Goal: Task Accomplishment & Management: Use online tool/utility

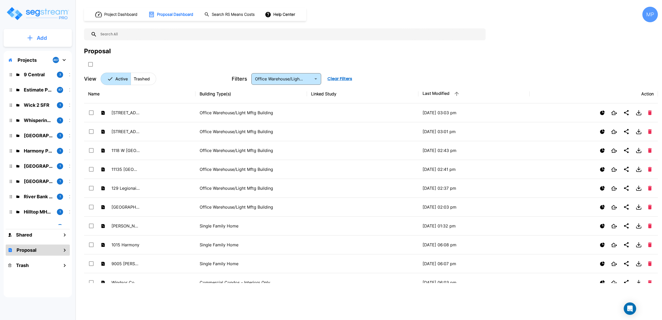
click at [27, 40] on icon "mailbox folders" at bounding box center [29, 37] width 5 height 5
click at [32, 83] on p "Add Proposal" at bounding box center [41, 82] width 27 height 6
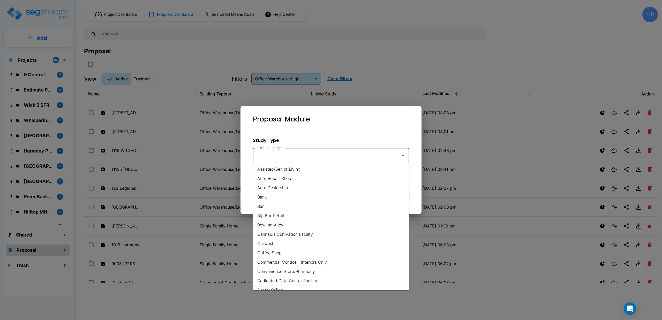
click at [342, 156] on input "Select Study Type" at bounding box center [325, 155] width 140 height 10
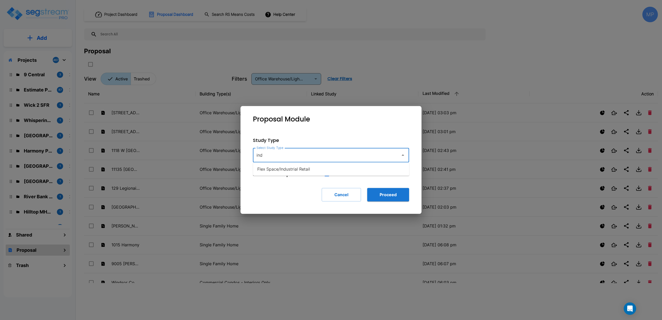
drag, startPoint x: 263, startPoint y: 157, endPoint x: 252, endPoint y: 158, distance: 11.4
click at [252, 158] on div "Study Type Select Study Type ind Select Study Type Include Site Improvements Ca…" at bounding box center [331, 169] width 173 height 81
click at [261, 204] on li "Office Warehouse/Light Mftg" at bounding box center [331, 206] width 156 height 9
type input "Office Warehouse/Light Mftg"
click at [387, 192] on button "Proceed" at bounding box center [388, 194] width 42 height 13
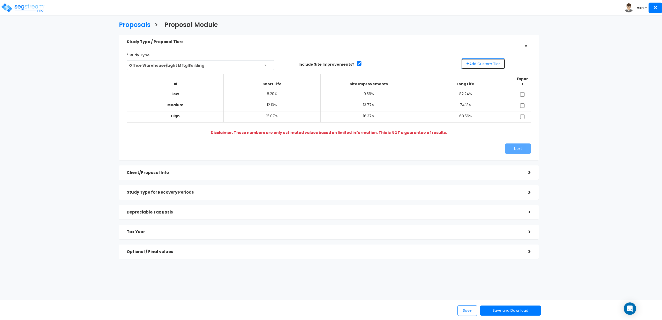
click at [484, 64] on button "Add Custom Tier" at bounding box center [483, 63] width 44 height 11
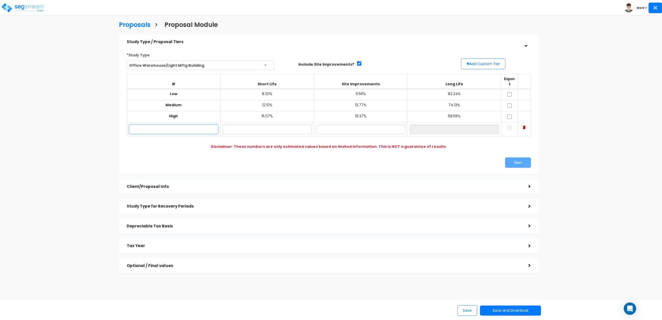
click at [192, 126] on input "text" at bounding box center [173, 130] width 89 height 10
type input "Possible"
click at [266, 125] on input "text" at bounding box center [267, 130] width 89 height 10
type input "12.00%"
click at [348, 127] on input "text" at bounding box center [360, 130] width 89 height 10
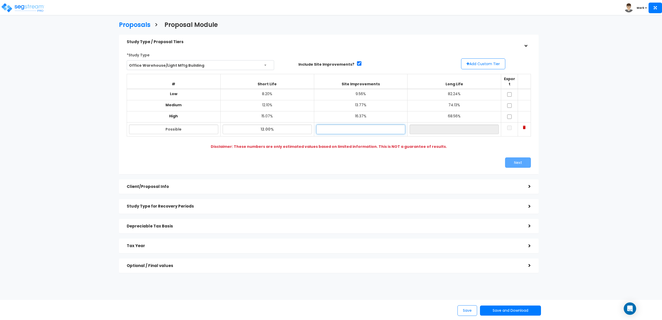
type input "15.00%"
type input "73.00%"
click at [510, 126] on input "checkbox" at bounding box center [509, 128] width 5 height 4
checkbox input "true"
click at [517, 159] on button "Next" at bounding box center [518, 162] width 26 height 10
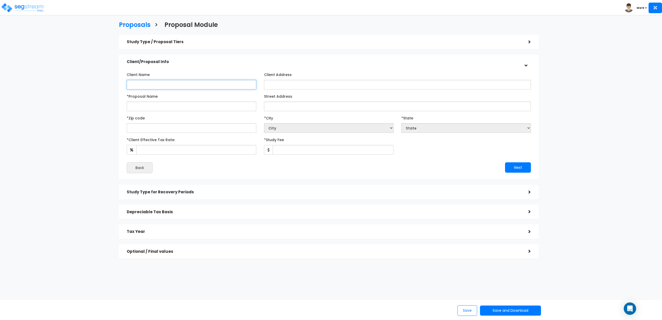
click at [145, 87] on input "Client Name" at bounding box center [192, 85] width 130 height 10
type input "[PERSON_NAME]"
click at [137, 108] on input "*Proposal Name" at bounding box center [192, 107] width 130 height 10
paste input "1002 Jenkins Rd Gastonia"
drag, startPoint x: 160, startPoint y: 109, endPoint x: 182, endPoint y: 108, distance: 21.2
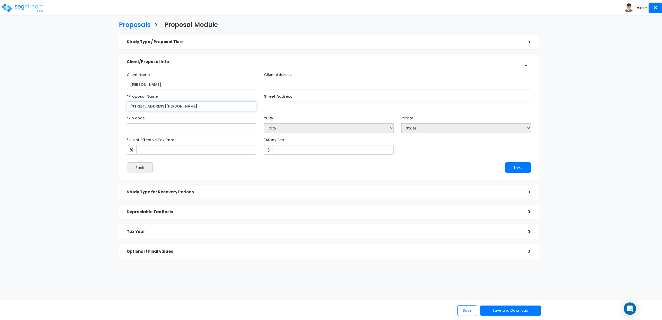
click at [182, 108] on input "1002 Jenkins Rd Gastonia" at bounding box center [192, 107] width 130 height 10
type input "[STREET_ADDRESS][PERSON_NAME]"
click at [274, 107] on input "Street Address" at bounding box center [397, 107] width 267 height 10
paste input "1002 Jenkins Rd Gastonia"
drag, startPoint x: 297, startPoint y: 105, endPoint x: 330, endPoint y: 107, distance: 33.2
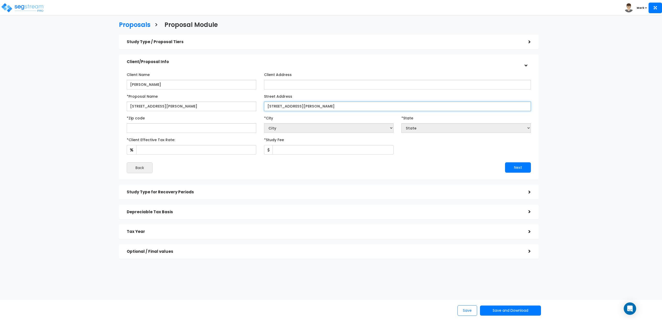
click at [330, 107] on input "1002 Jenkins Rd Gastonia" at bounding box center [397, 107] width 267 height 10
type input "[STREET_ADDRESS][PERSON_NAME]"
click at [193, 127] on input "text" at bounding box center [192, 128] width 130 height 10
type input "2"
select select "DC"
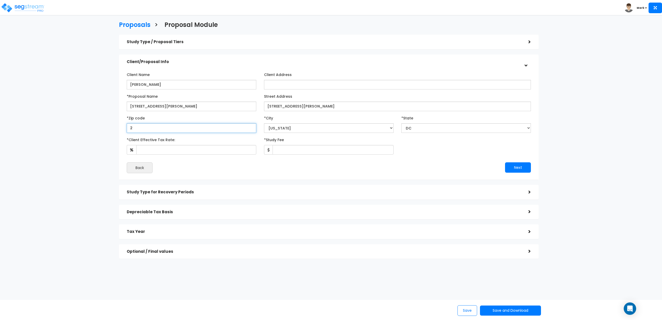
type input "28"
select select "NC"
type input "28052"
select select "Gastonia"
click at [183, 153] on input "*Client Effective Tax Rate:" at bounding box center [196, 150] width 120 height 10
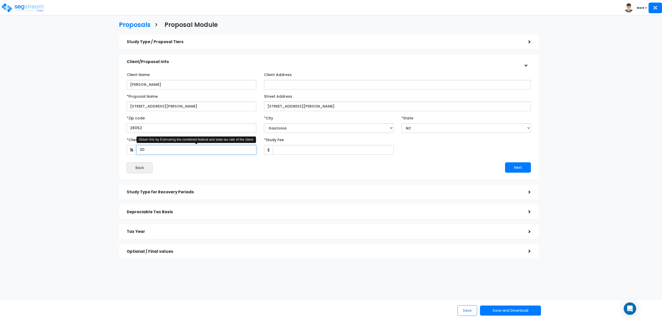
type input "30"
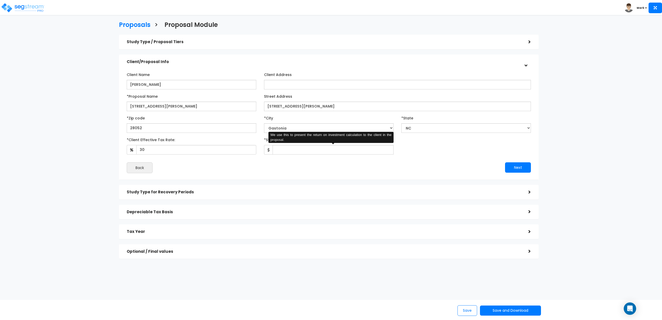
click at [260, 163] on div "Back" at bounding box center [226, 167] width 206 height 11
click at [285, 151] on input "*Study Fee" at bounding box center [333, 150] width 121 height 10
type input "4,850"
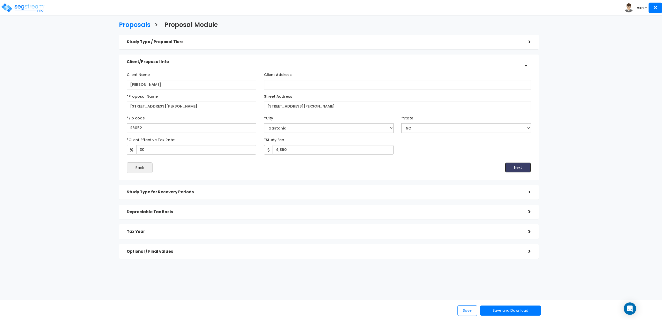
click at [517, 168] on button "Next" at bounding box center [518, 167] width 26 height 10
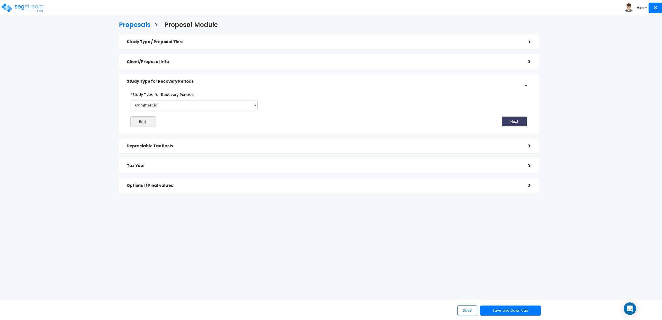
click at [519, 122] on button "Next" at bounding box center [514, 121] width 26 height 10
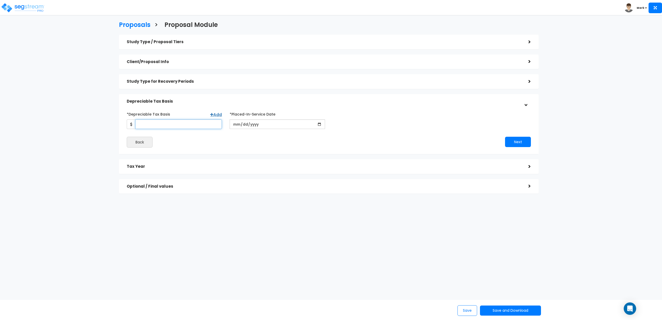
click at [193, 125] on input "*Depreciable Tax Basis" at bounding box center [178, 124] width 87 height 10
type input "8,195,845"
type input "[DATE]"
click at [520, 140] on button "Next" at bounding box center [518, 142] width 26 height 10
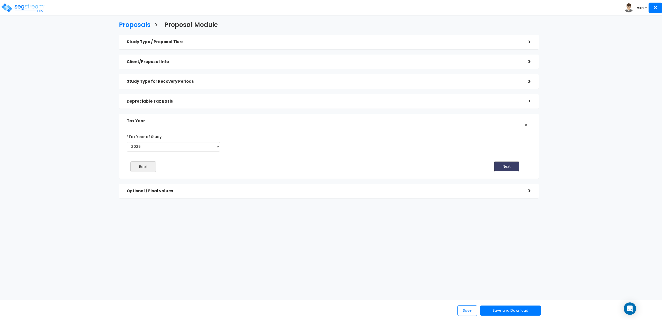
click at [508, 165] on button "Next" at bounding box center [507, 166] width 26 height 10
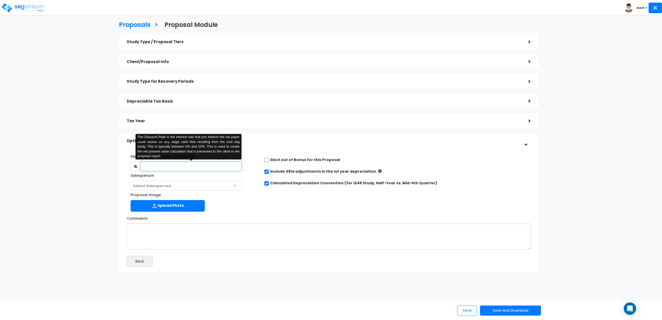
click at [216, 168] on input "text" at bounding box center [190, 167] width 101 height 10
type input "4.5"
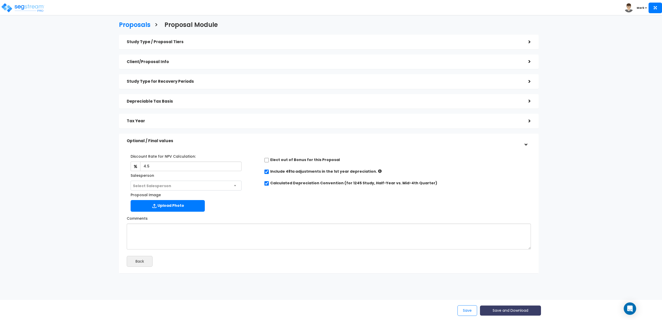
click at [506, 313] on button "Save and Download" at bounding box center [510, 311] width 61 height 10
click at [516, 270] on link "Standard Proposal" at bounding box center [523, 272] width 81 height 12
